Goal: Find specific page/section: Find specific page/section

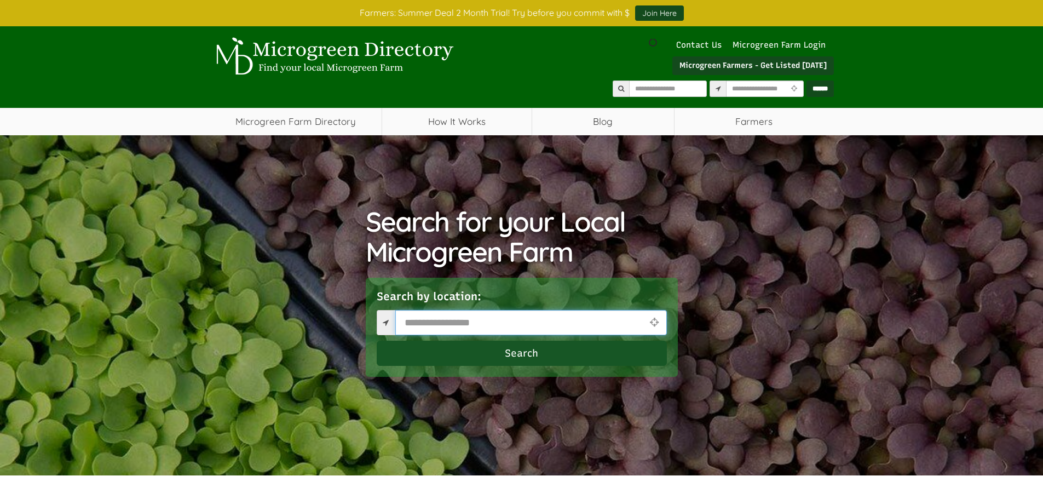
click at [425, 322] on input "text" at bounding box center [531, 322] width 272 height 25
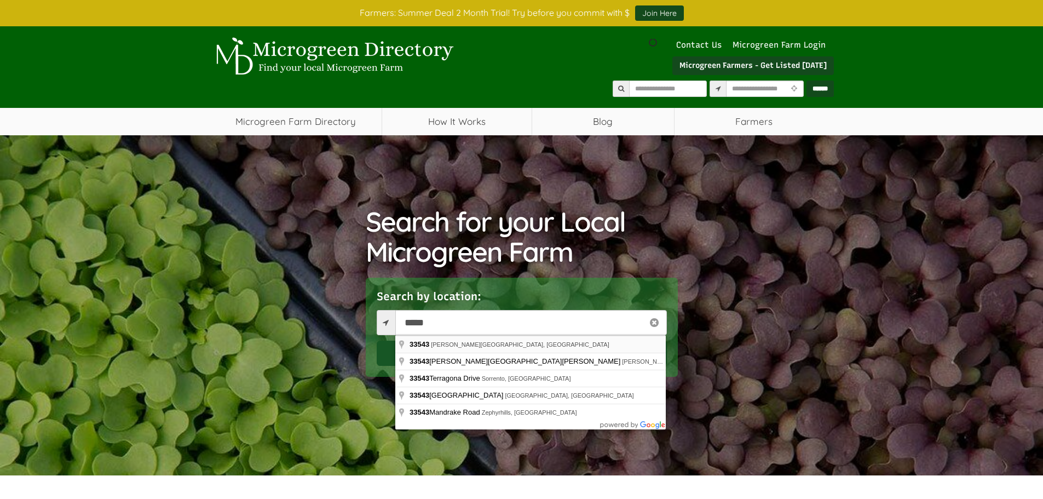
type input "**********"
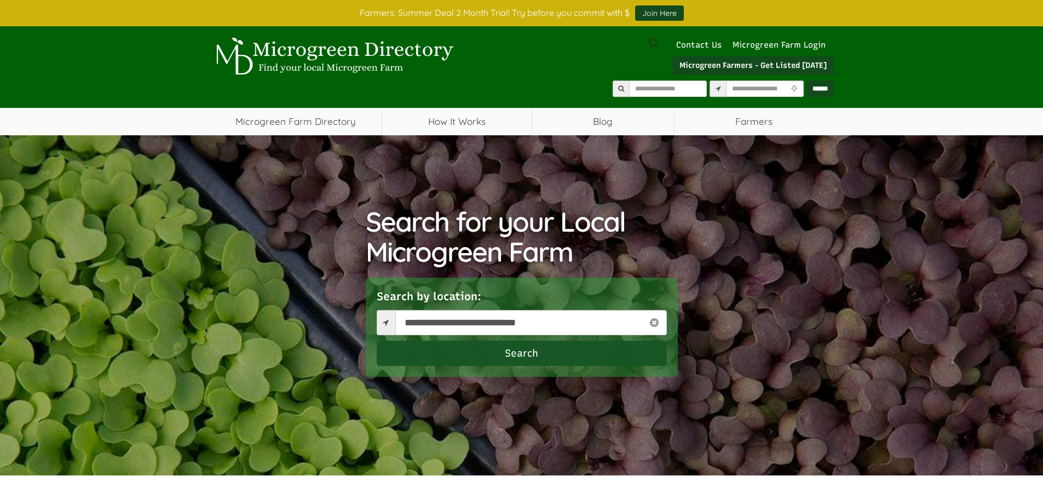
click at [516, 357] on button "Search" at bounding box center [522, 353] width 290 height 25
select select "Language Translate Widget"
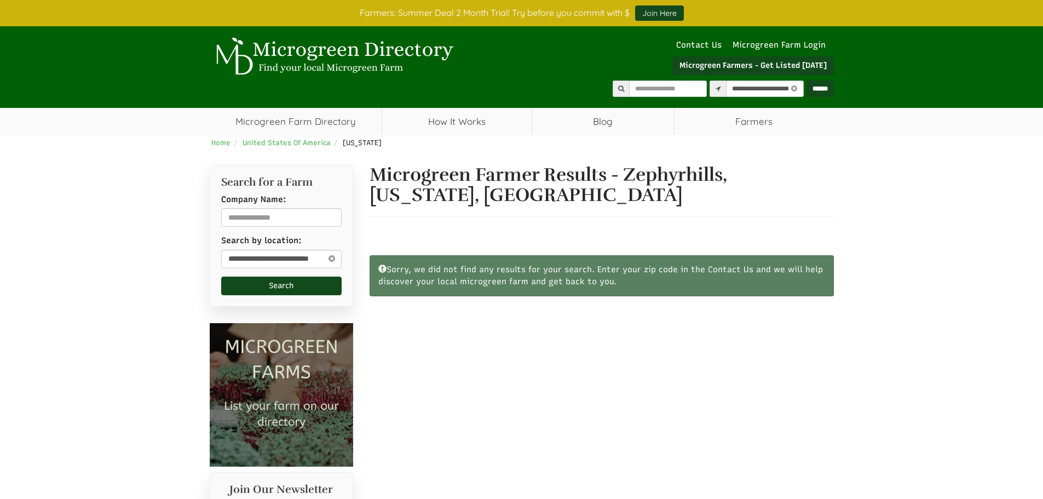
select select "Language Translate Widget"
click at [788, 89] on icon at bounding box center [793, 89] width 11 height 13
click at [726, 91] on input "text" at bounding box center [765, 88] width 78 height 16
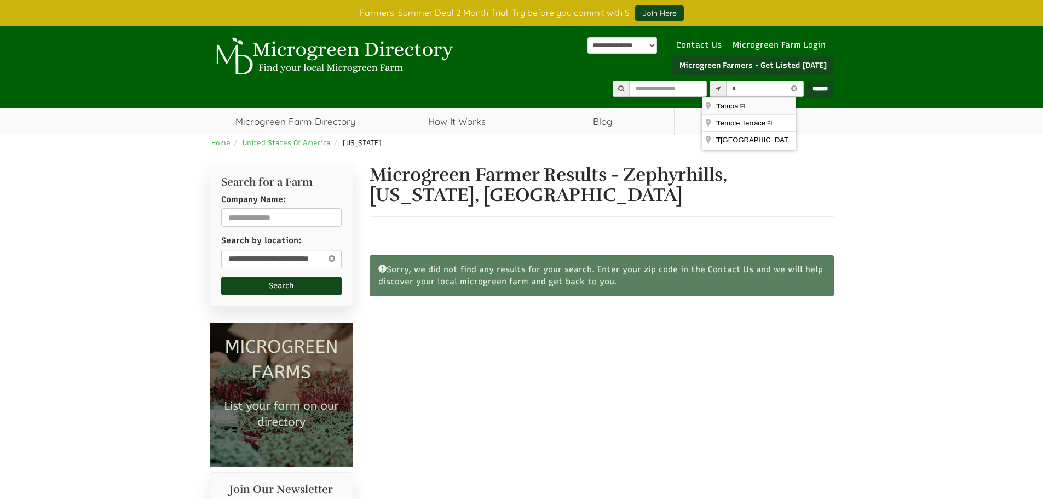
type input "*********"
click at [821, 87] on input "******" at bounding box center [820, 88] width 27 height 16
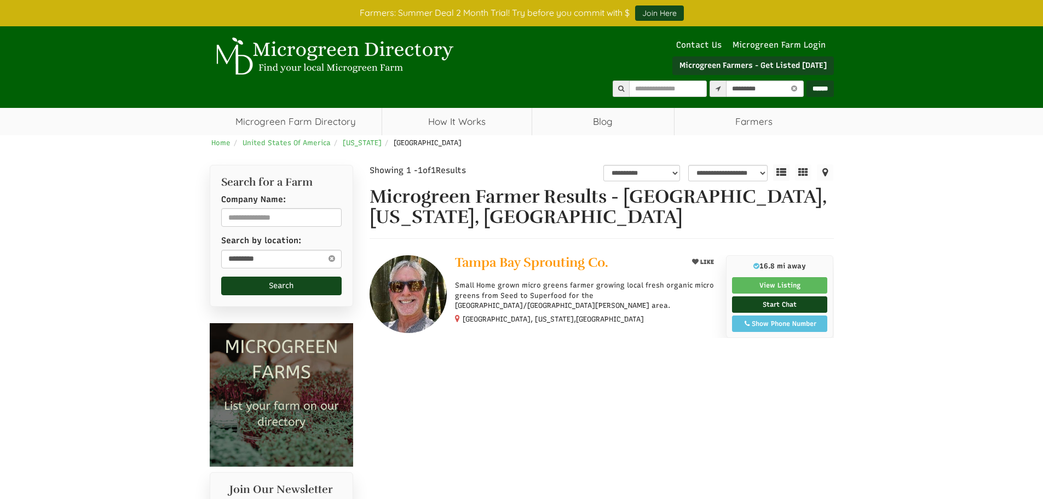
select select "********"
select select "Language Translate Widget"
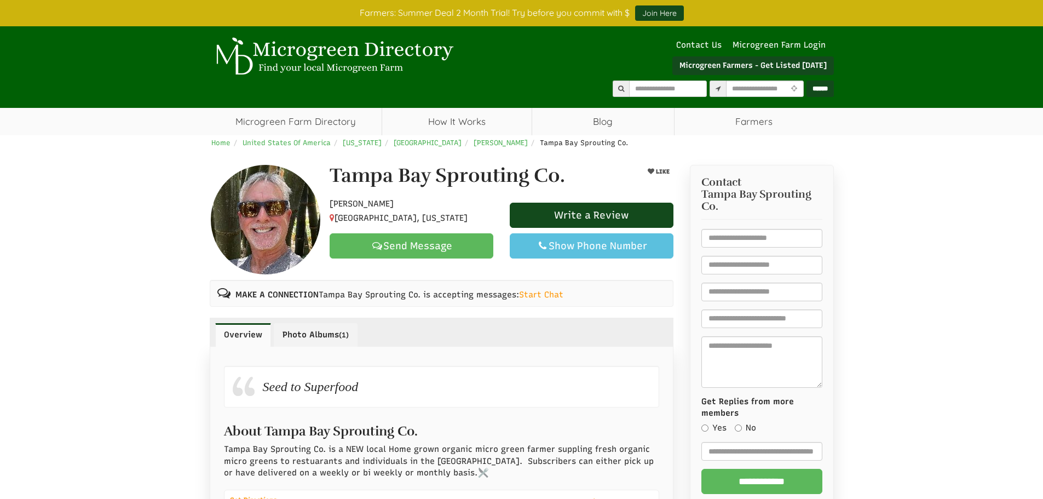
select select "Language Translate Widget"
click at [323, 339] on link "Photo Albums (1)" at bounding box center [316, 334] width 84 height 23
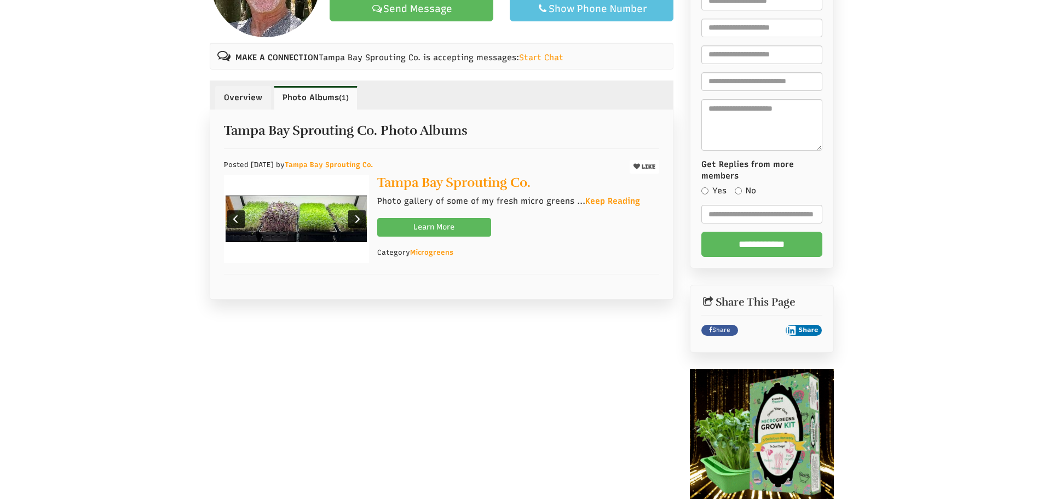
scroll to position [219, 0]
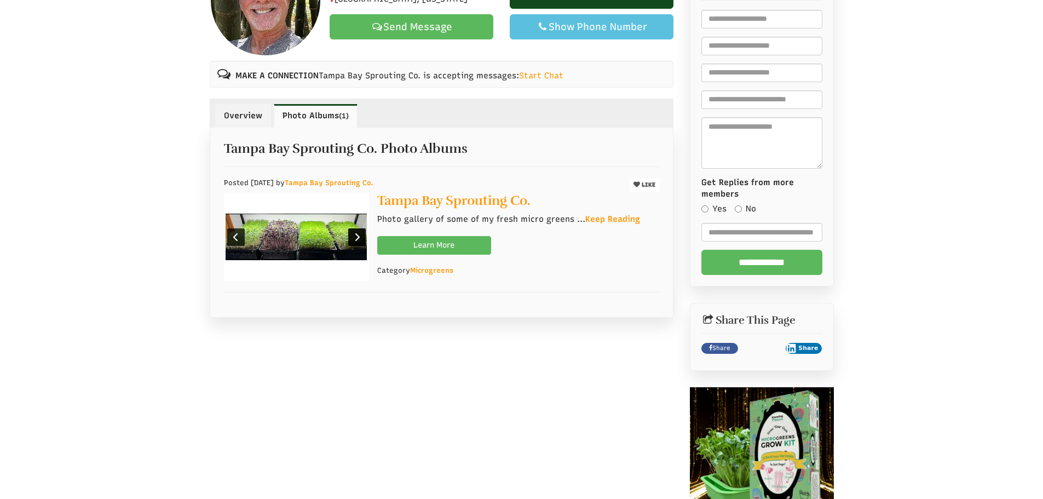
click at [359, 240] on div at bounding box center [357, 237] width 18 height 18
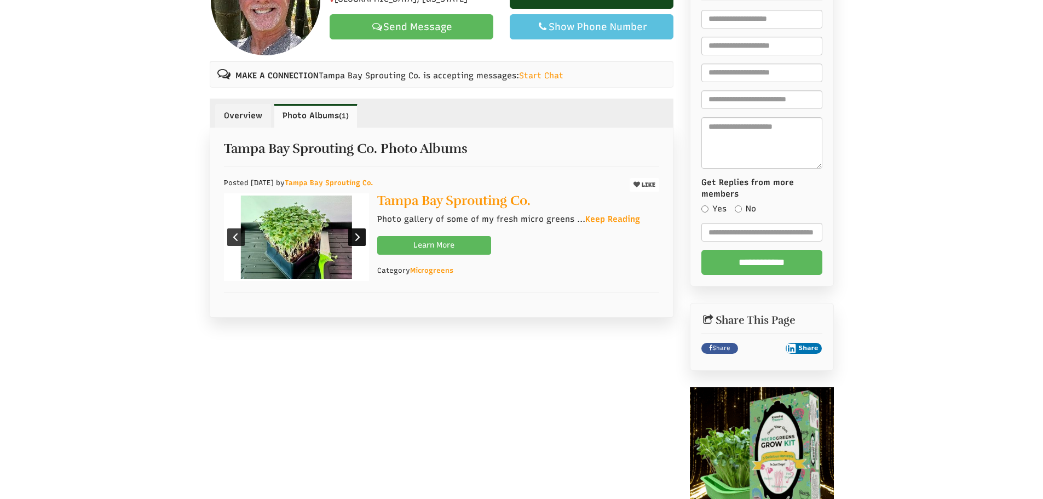
click at [359, 240] on div at bounding box center [357, 237] width 18 height 18
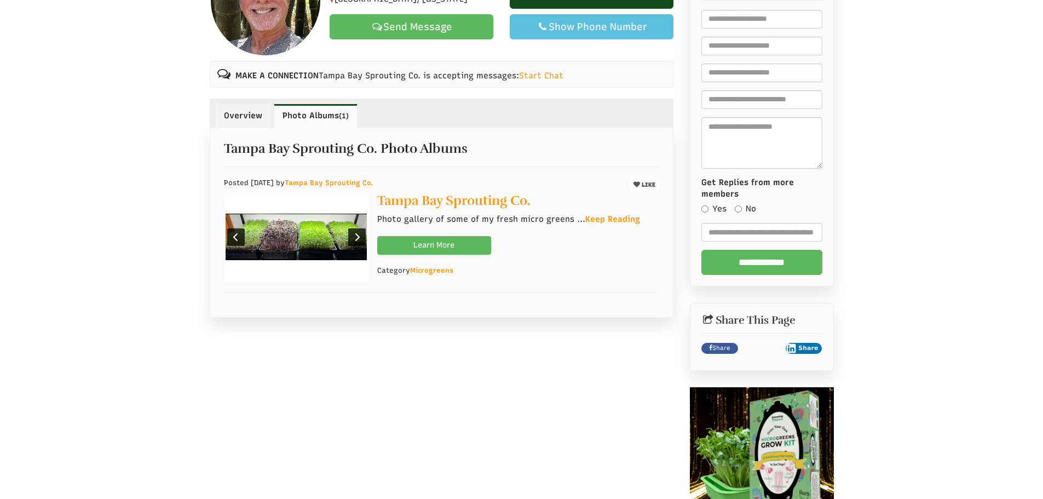
scroll to position [0, 0]
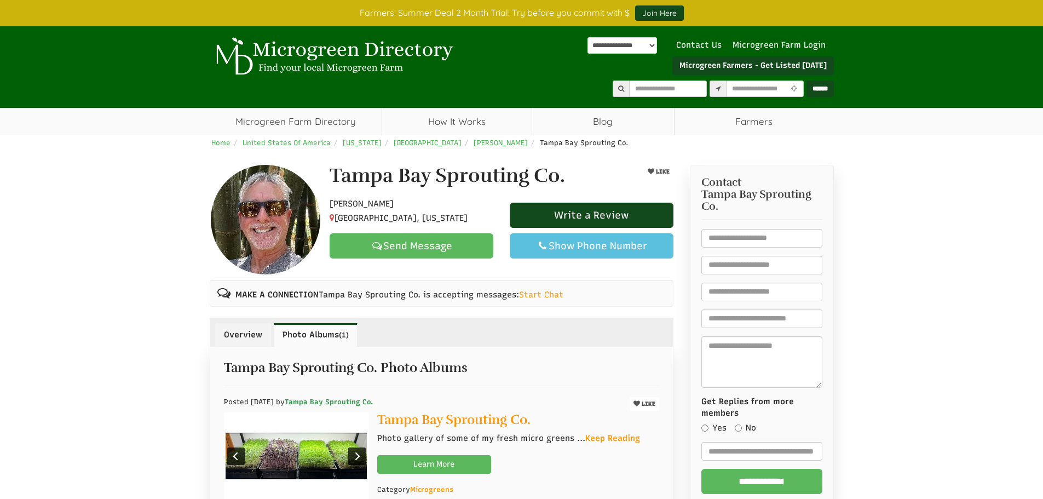
click at [357, 401] on link "Tampa Bay Sprouting Co." at bounding box center [329, 402] width 88 height 8
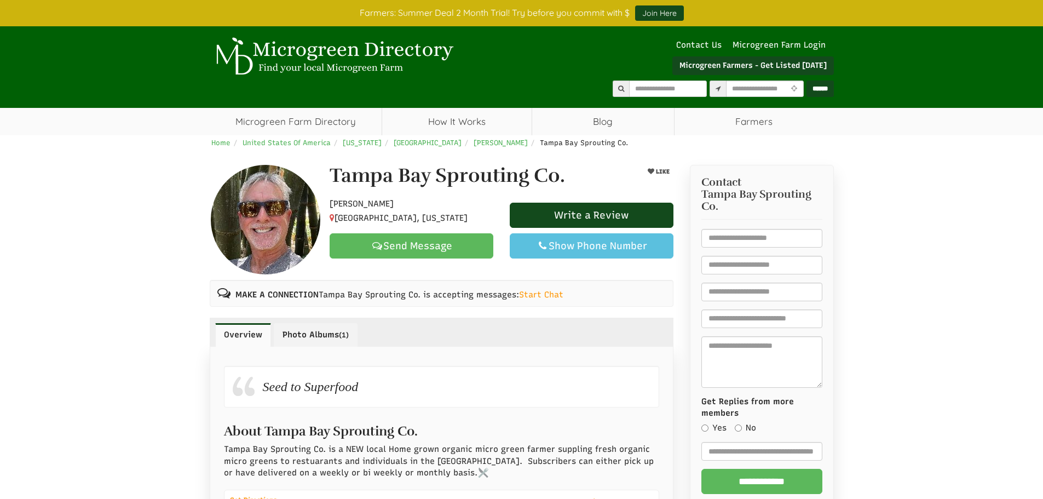
select select "Language Translate Widget"
click at [317, 122] on link "Microgreen Farm Directory" at bounding box center [296, 121] width 172 height 27
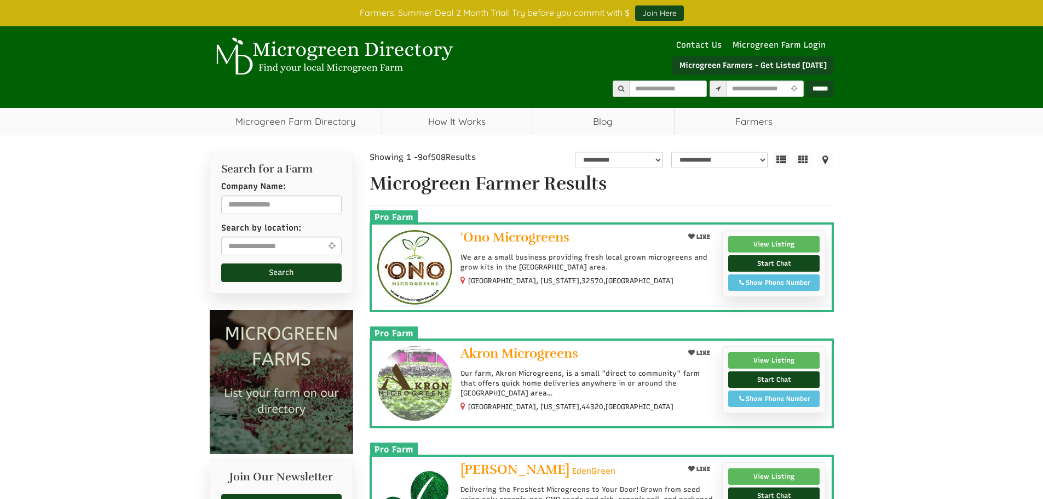
select select "Language Translate Widget"
